Goal: Check status: Check status

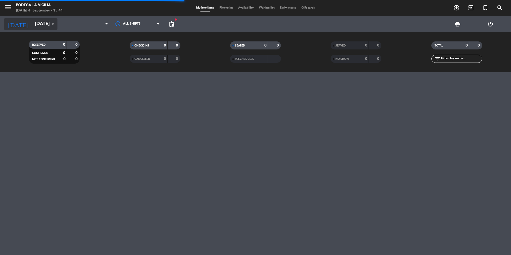
click at [38, 22] on input "[DATE]" at bounding box center [63, 24] width 62 height 11
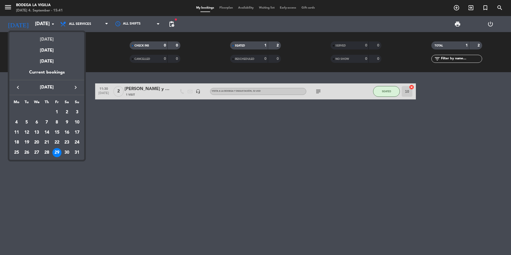
click at [43, 38] on div "[DATE]" at bounding box center [46, 37] width 75 height 11
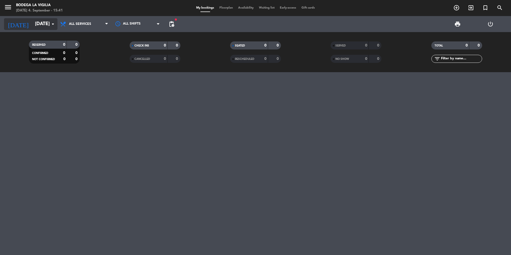
click at [45, 22] on input "[DATE]" at bounding box center [63, 24] width 62 height 11
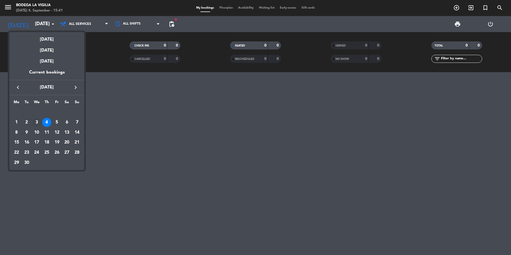
click at [39, 122] on div "3" at bounding box center [36, 122] width 9 height 9
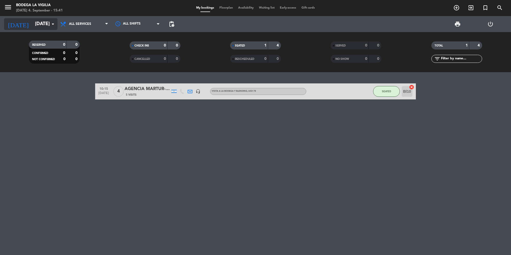
click at [42, 25] on input "[DATE]" at bounding box center [63, 24] width 62 height 11
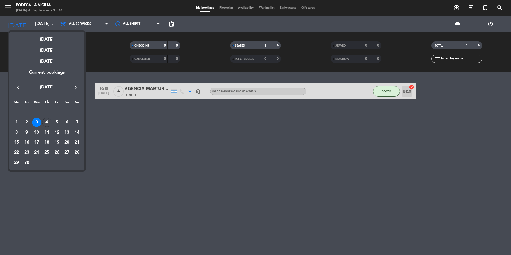
click at [25, 124] on div "2" at bounding box center [26, 122] width 9 height 9
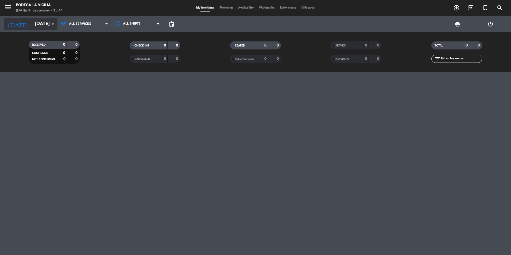
click at [32, 28] on input "[DATE]" at bounding box center [63, 24] width 62 height 11
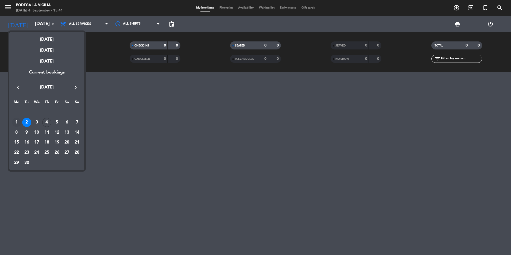
click at [17, 123] on div "1" at bounding box center [16, 122] width 9 height 9
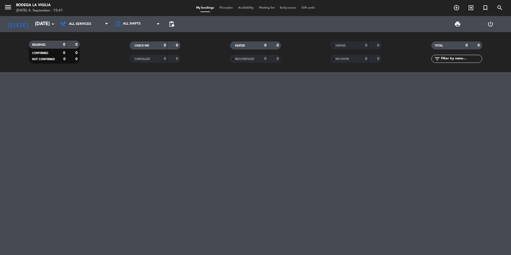
type input "[DATE]"
